Goal: Transaction & Acquisition: Purchase product/service

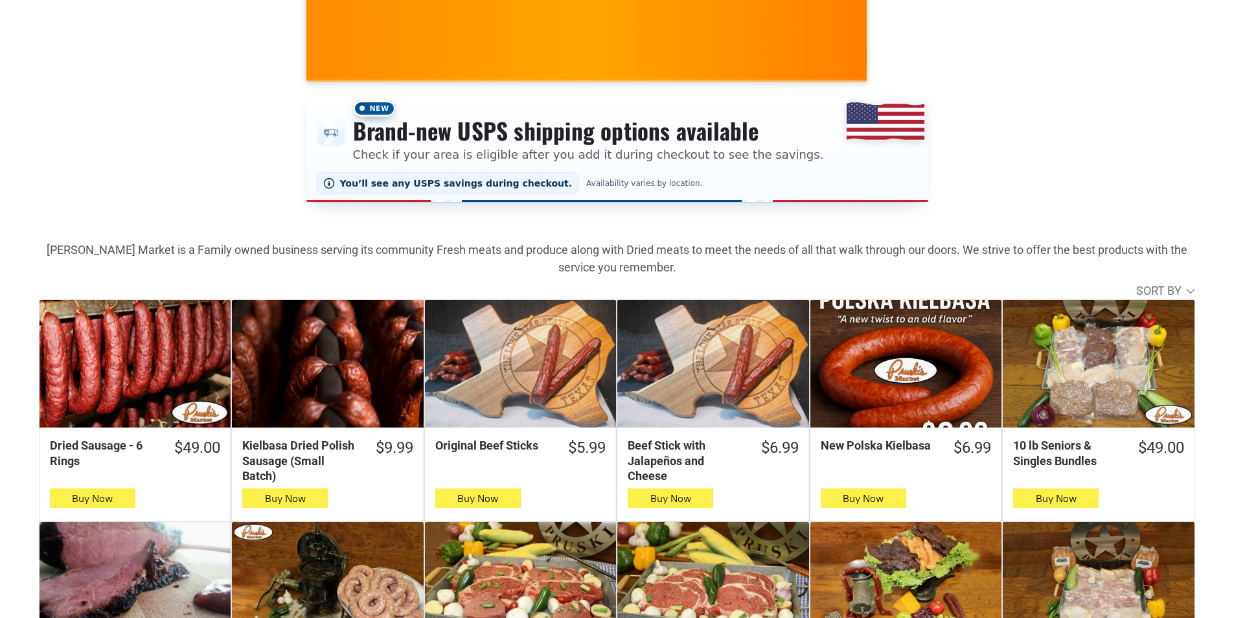
scroll to position [194, 0]
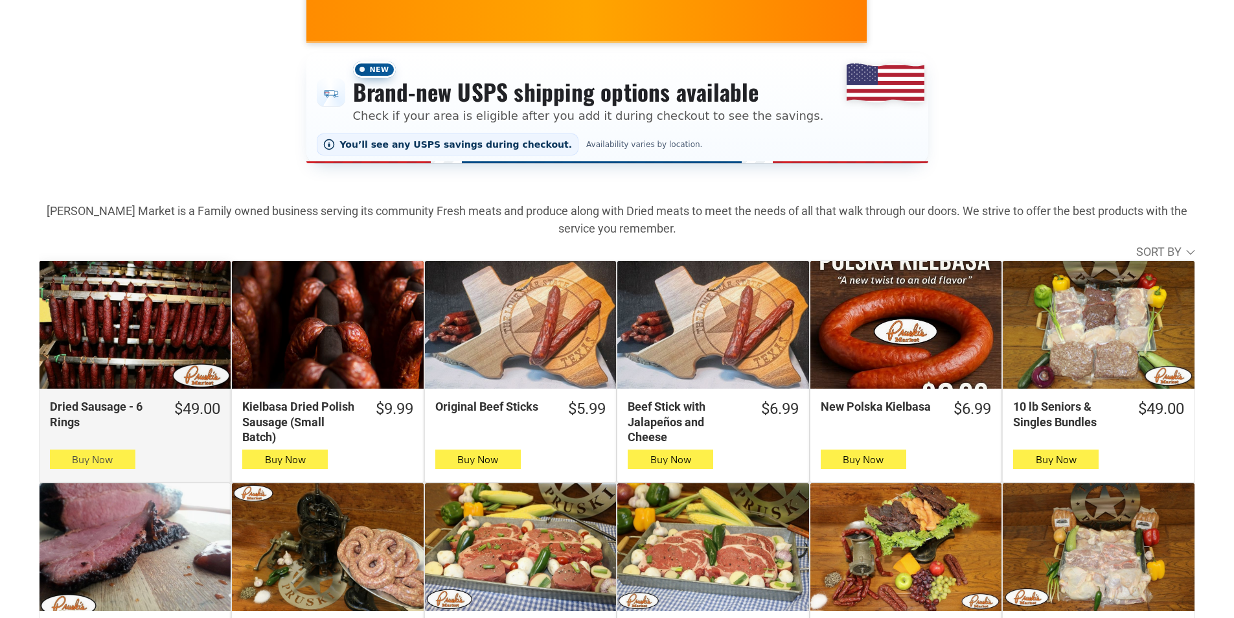
click at [87, 459] on icon "button" at bounding box center [93, 460] width 14 height 16
click at [68, 462] on button "Buy Now" at bounding box center [93, 459] width 86 height 19
click at [97, 463] on icon "button" at bounding box center [93, 460] width 14 height 16
